Goal: Find contact information: Find contact information

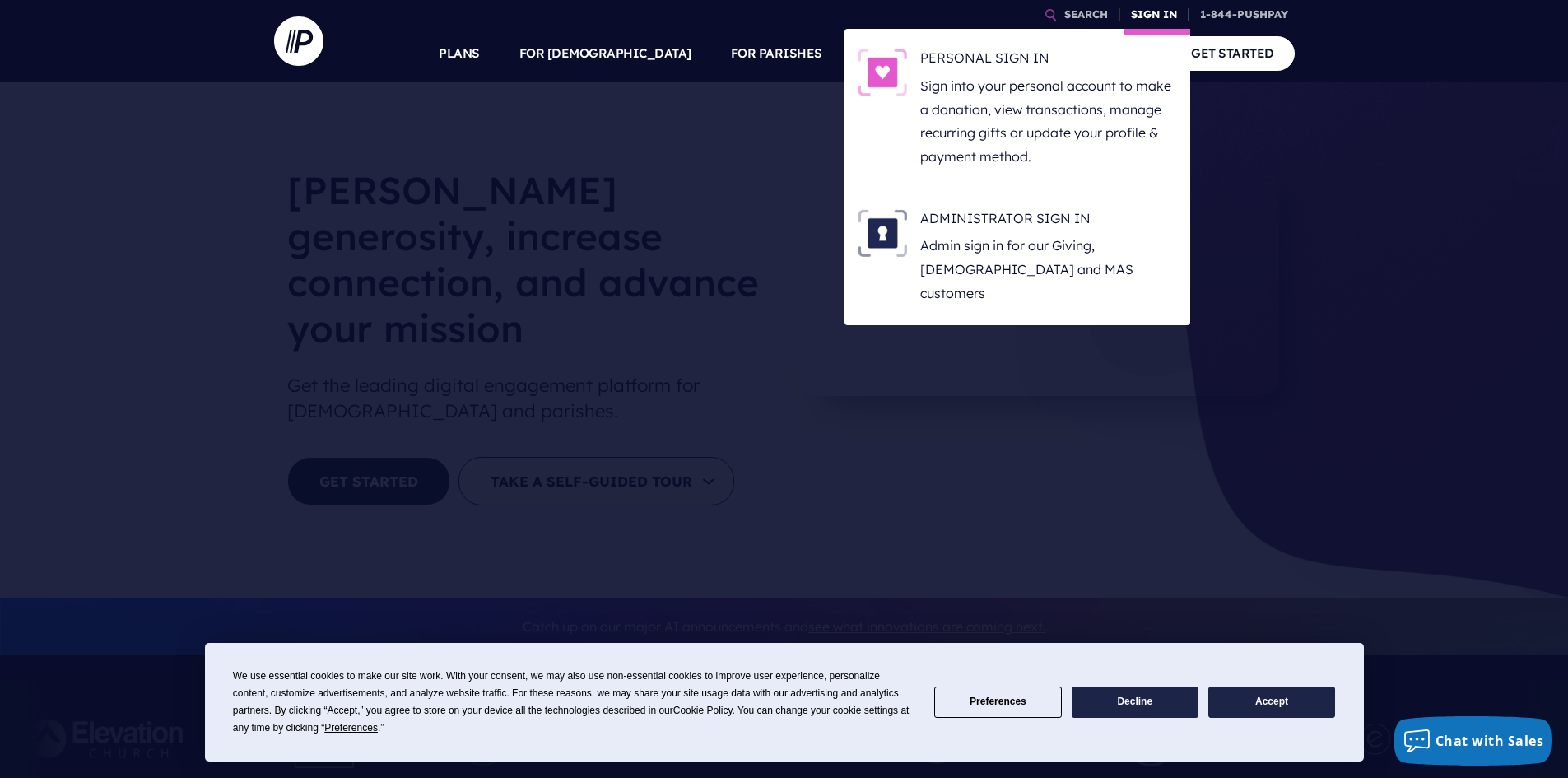
click at [1152, 9] on link "SIGN IN" at bounding box center [1154, 15] width 59 height 29
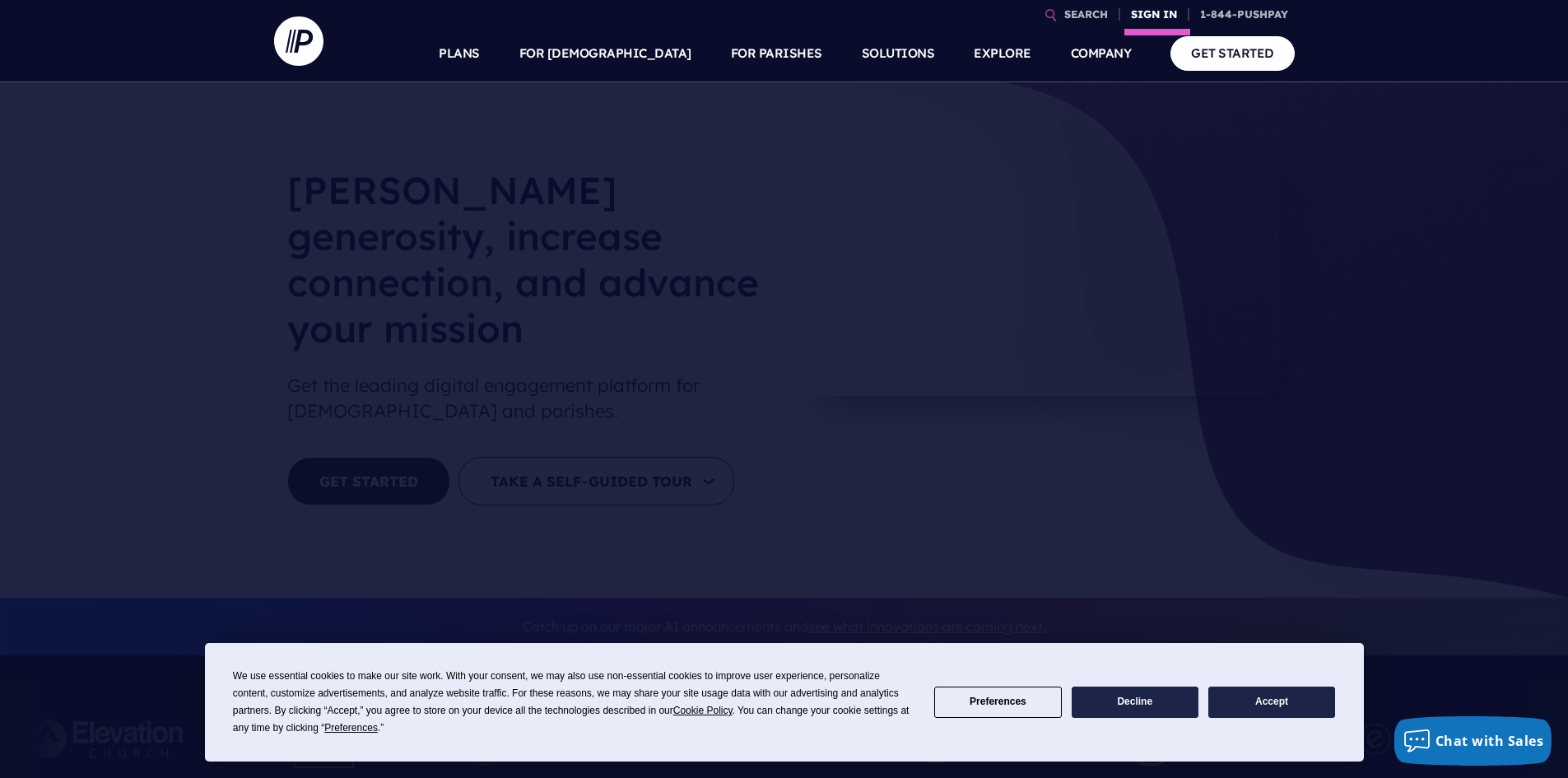
click at [1152, 9] on link "SIGN IN" at bounding box center [1154, 15] width 59 height 29
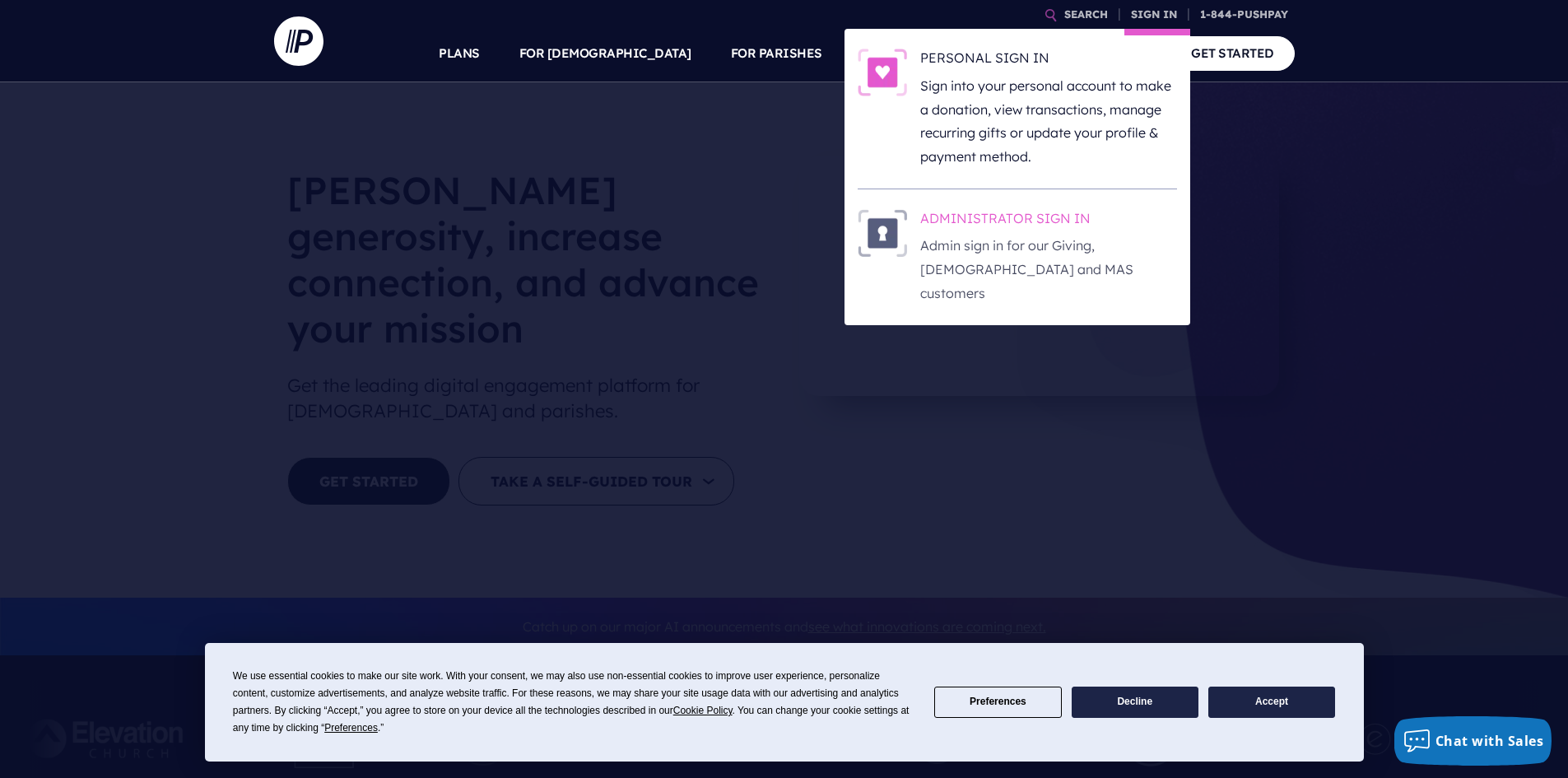
click at [974, 246] on p "Admin sign in for our Giving, [DEMOGRAPHIC_DATA] and MAS customers" at bounding box center [1048, 269] width 257 height 70
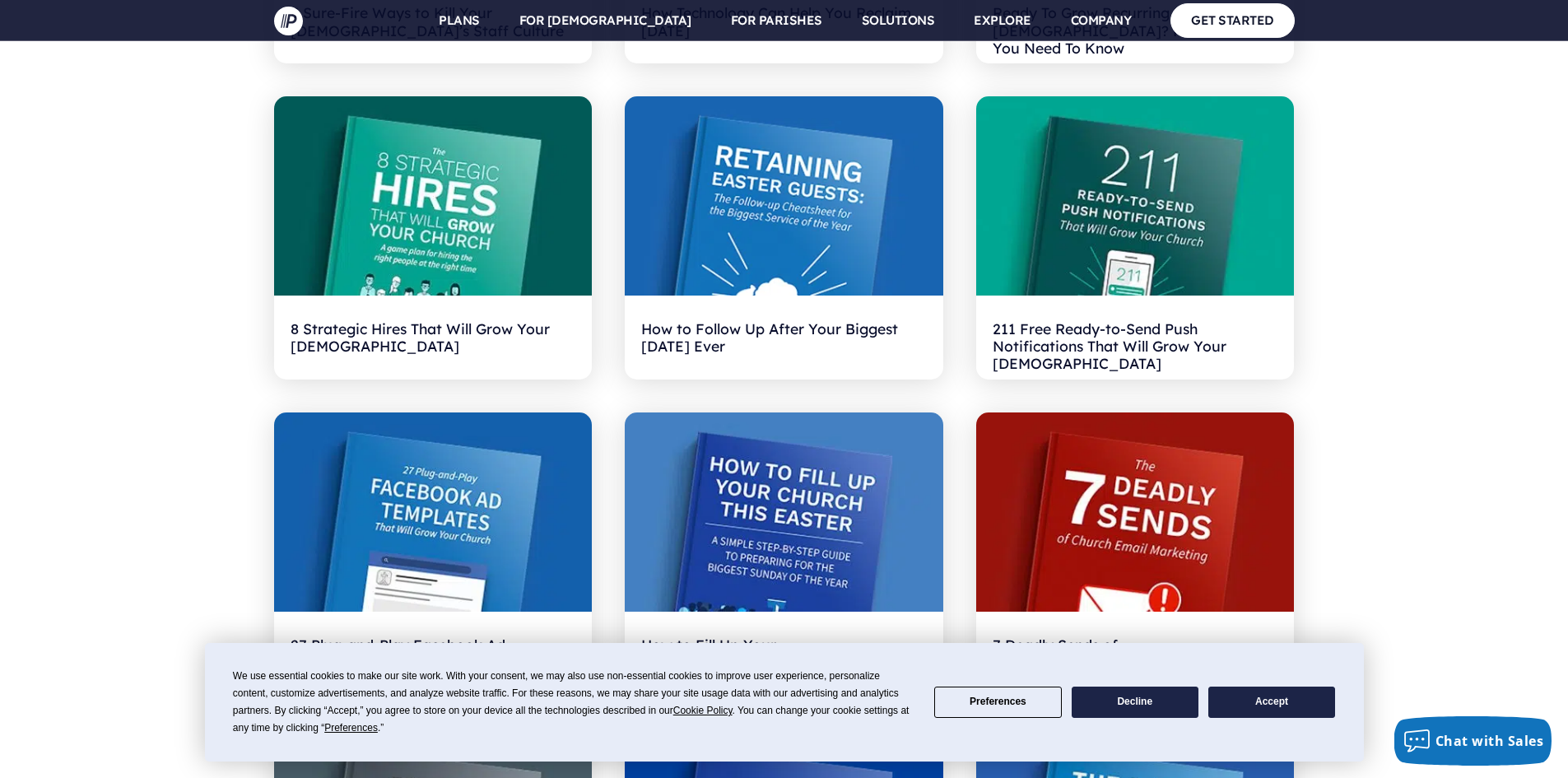
scroll to position [2880, 0]
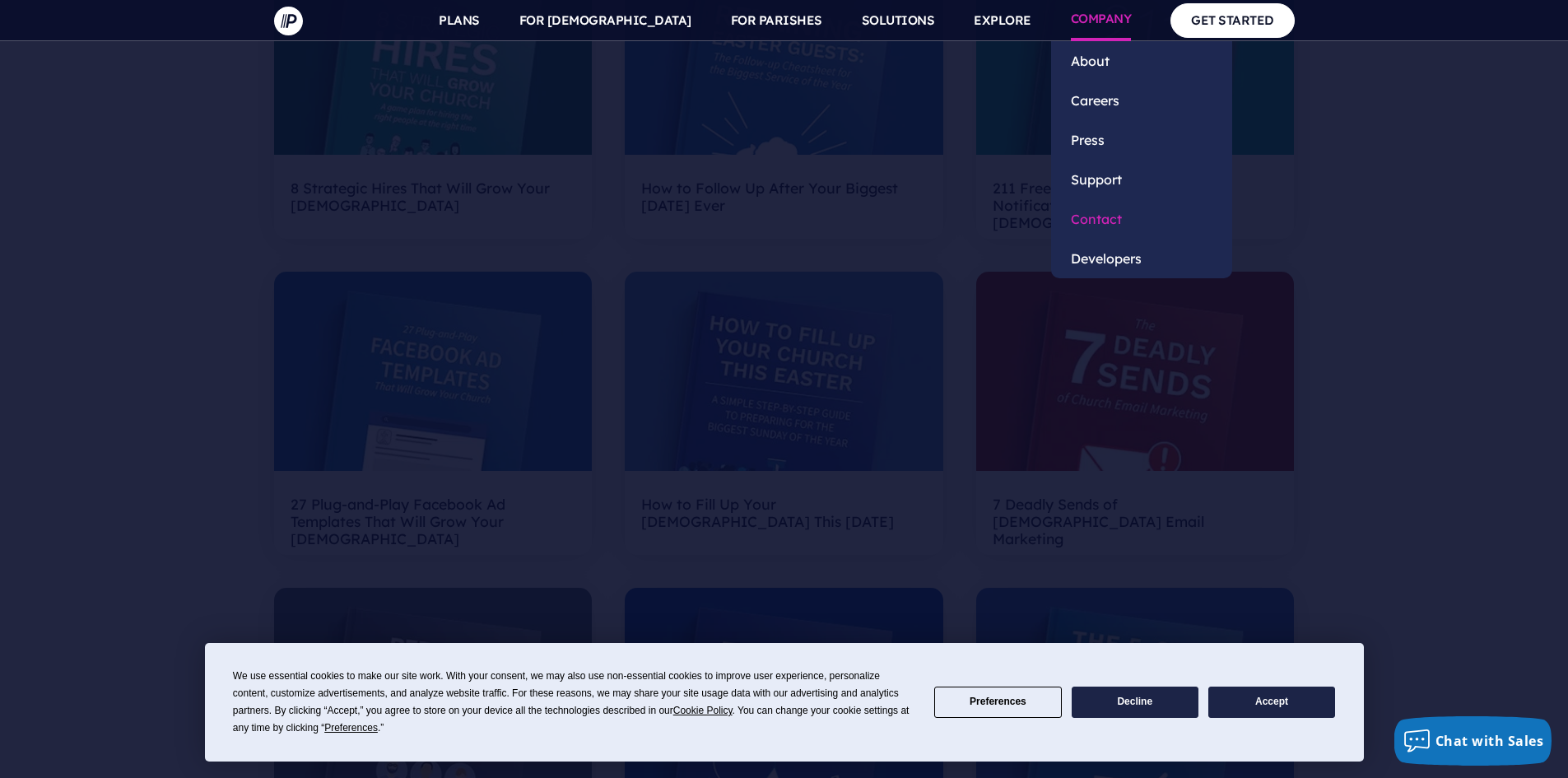
click at [1101, 219] on link "Contact" at bounding box center [1142, 219] width 181 height 40
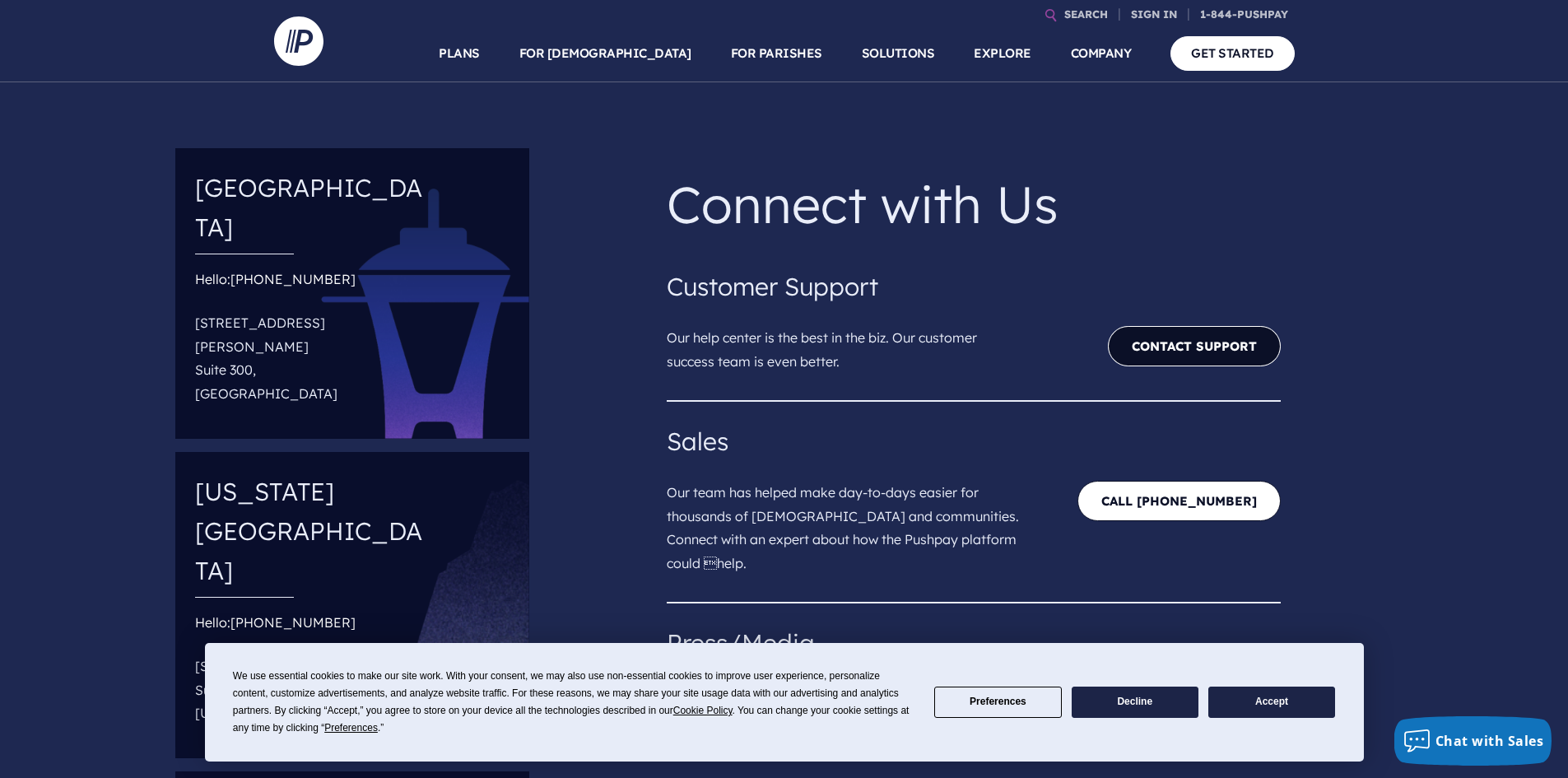
click at [1211, 348] on link "Contact Support" at bounding box center [1194, 345] width 173 height 40
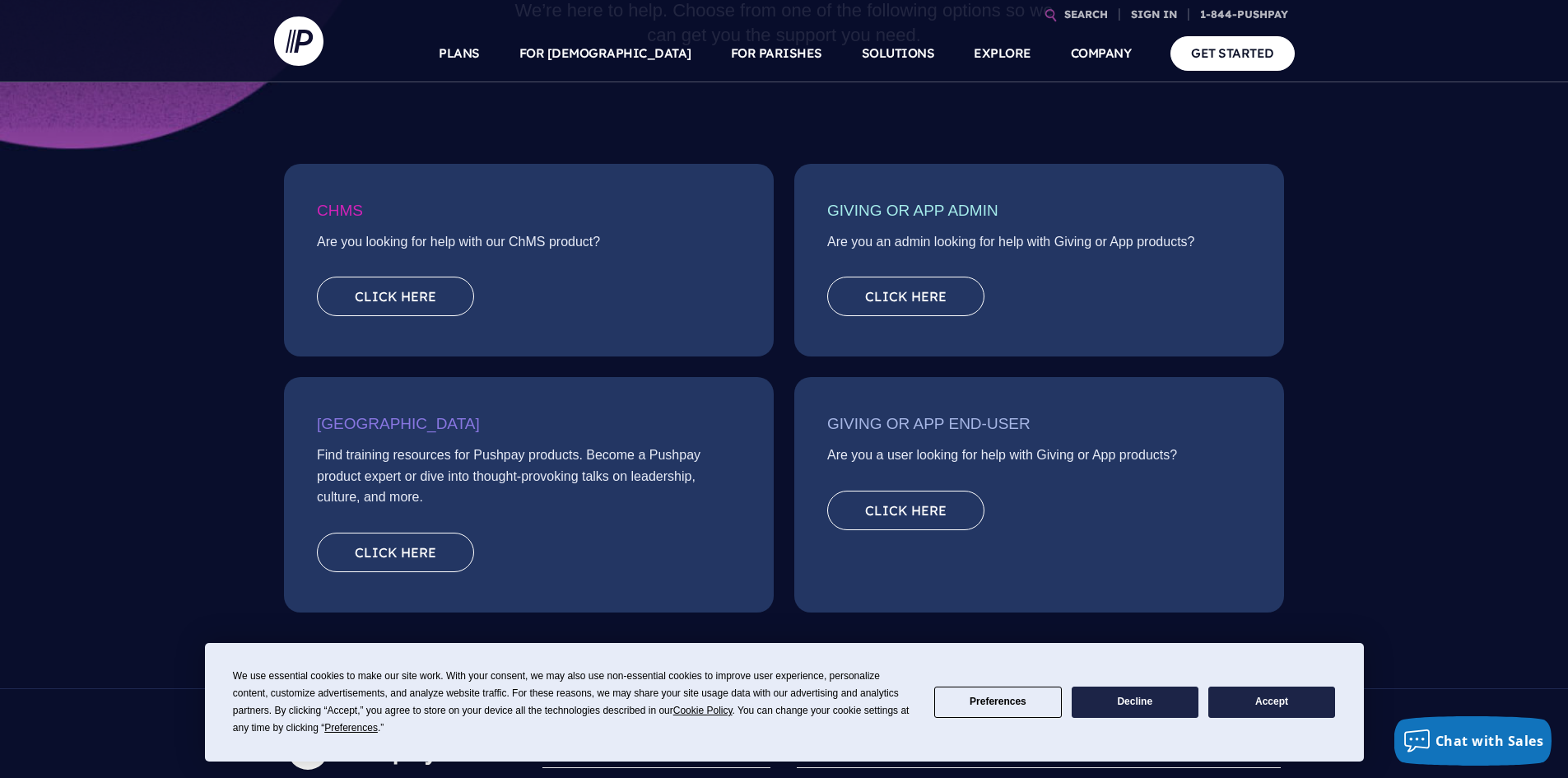
scroll to position [246, 0]
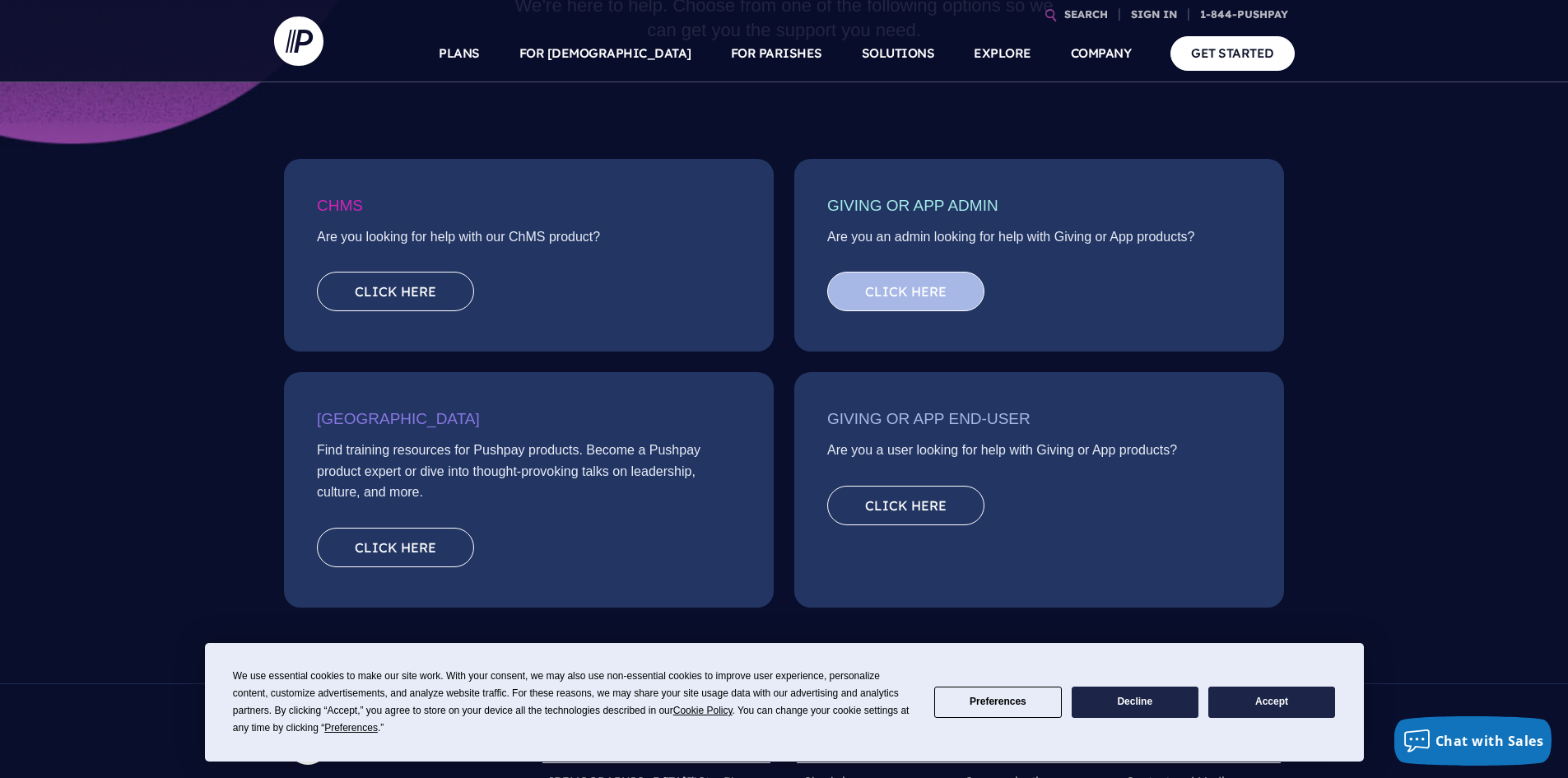
click at [892, 289] on link "Click here" at bounding box center [906, 291] width 157 height 40
